Goal: Information Seeking & Learning: Learn about a topic

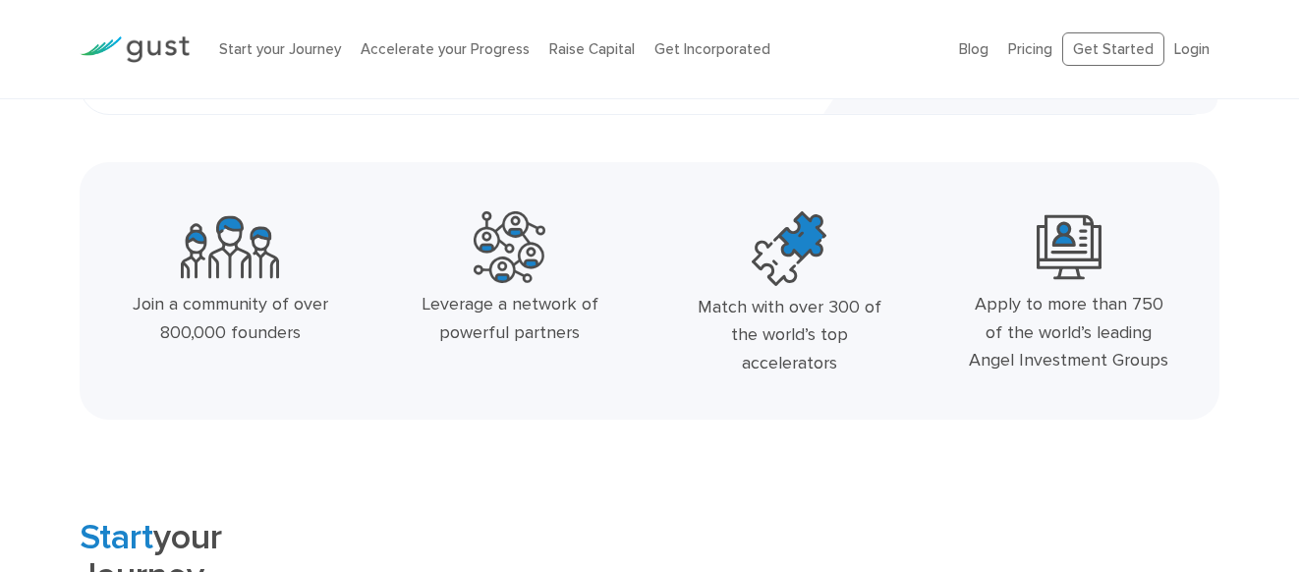
scroll to position [538, 0]
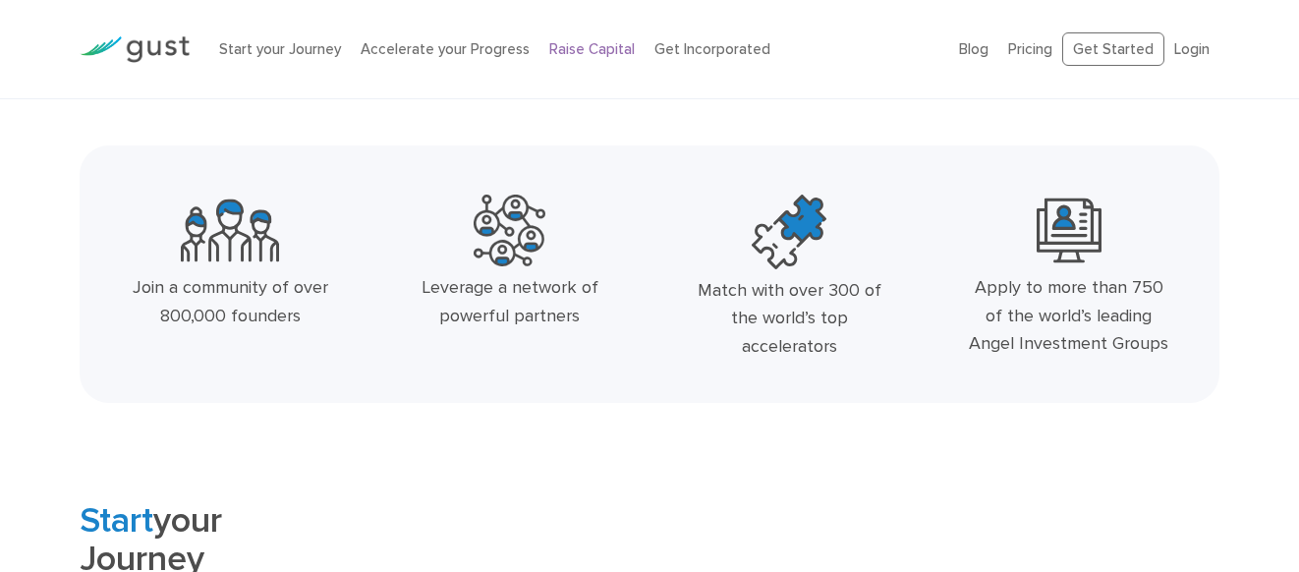
click at [571, 54] on link "Raise Capital" at bounding box center [591, 49] width 85 height 18
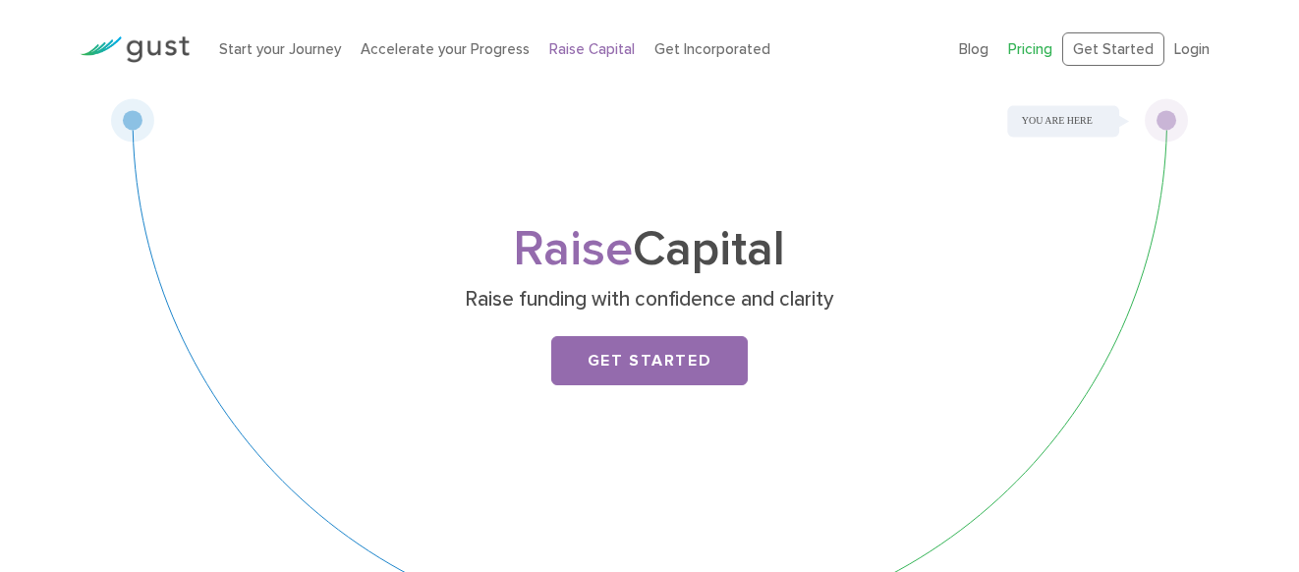
click at [1033, 50] on link "Pricing" at bounding box center [1030, 49] width 44 height 18
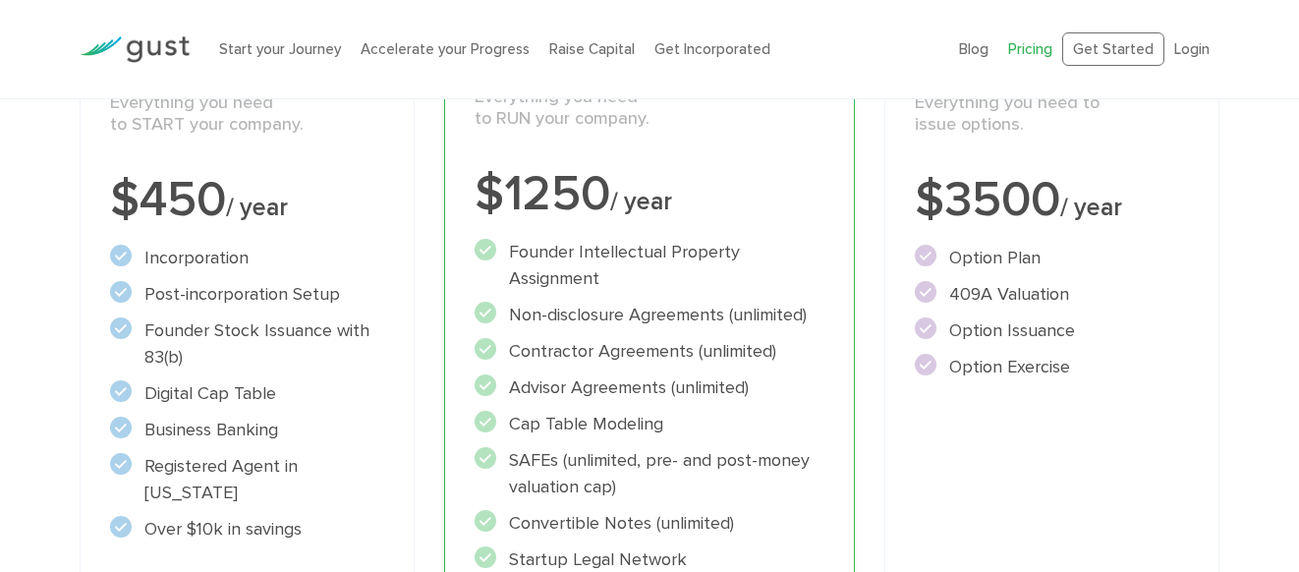
scroll to position [432, 0]
